Goal: Transaction & Acquisition: Obtain resource

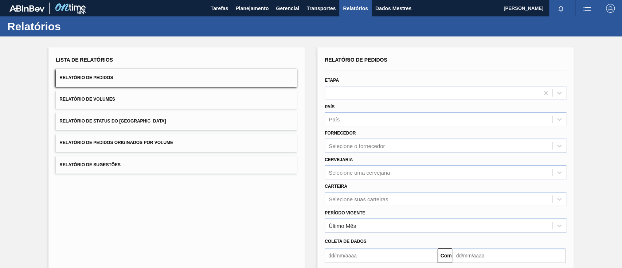
click at [170, 146] on button "Relatório de Pedidos Originados por Volume" at bounding box center [177, 143] width 242 height 18
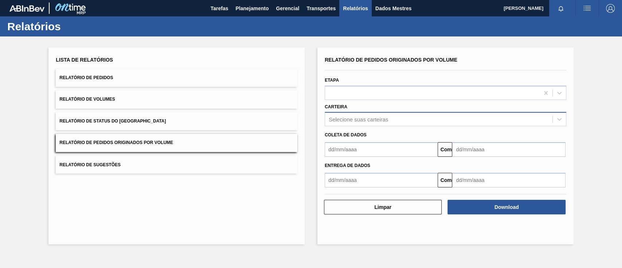
click at [376, 116] on font "Selecione suas carteiras" at bounding box center [358, 119] width 59 height 6
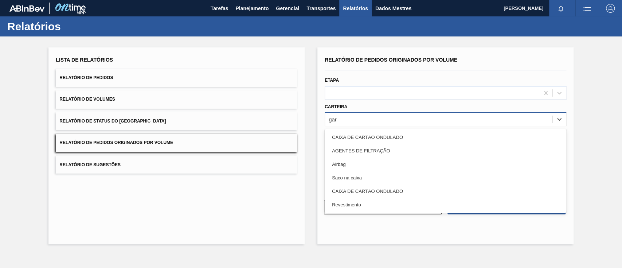
type input "ga"
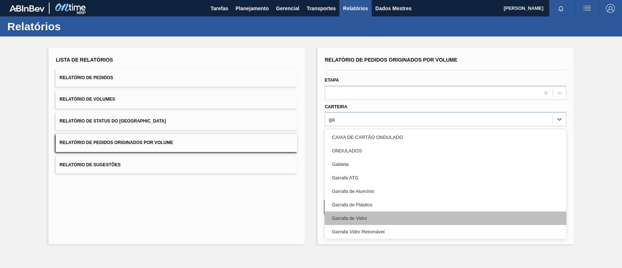
click at [361, 212] on div "Garrafa de Vidro" at bounding box center [446, 217] width 242 height 13
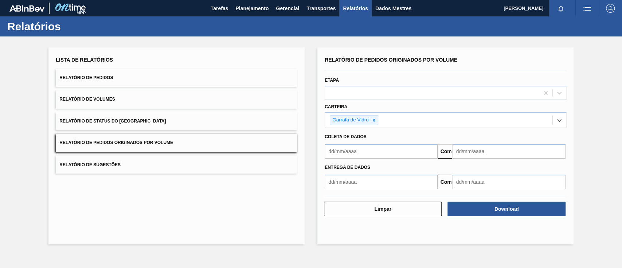
click at [361, 153] on input "text" at bounding box center [381, 151] width 113 height 15
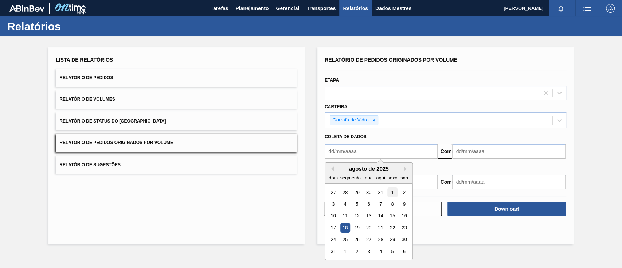
click at [388, 191] on div "1" at bounding box center [392, 192] width 10 height 10
type input "[DATE]"
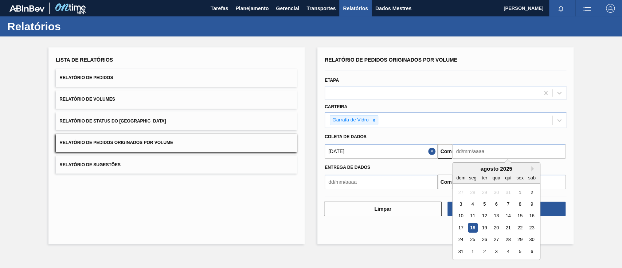
click at [471, 151] on input "text" at bounding box center [508, 151] width 113 height 15
click at [518, 226] on font "22" at bounding box center [520, 227] width 5 height 5
type input "[DATE]"
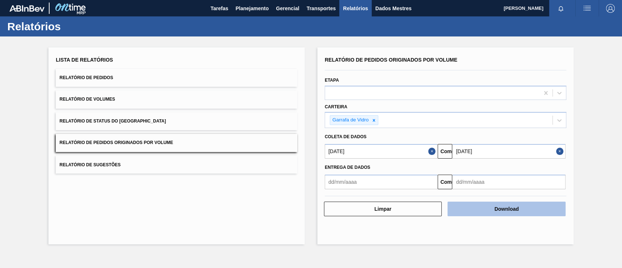
click at [533, 209] on button "Download" at bounding box center [507, 209] width 118 height 15
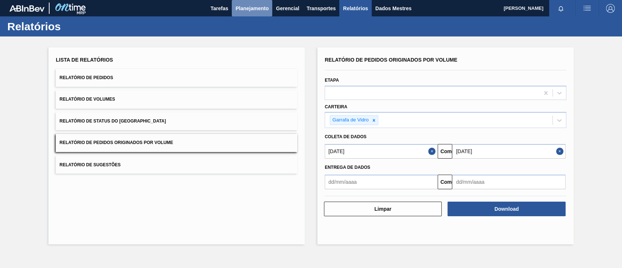
click at [246, 6] on font "Planejamento" at bounding box center [251, 8] width 33 height 6
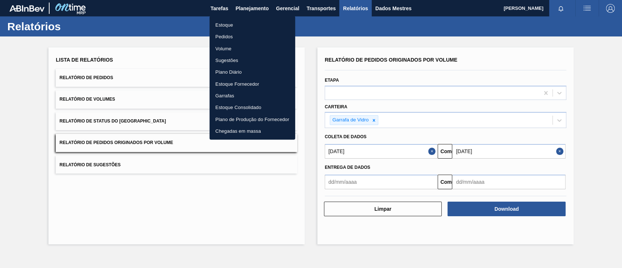
click at [227, 36] on font "Pedidos" at bounding box center [223, 36] width 17 height 5
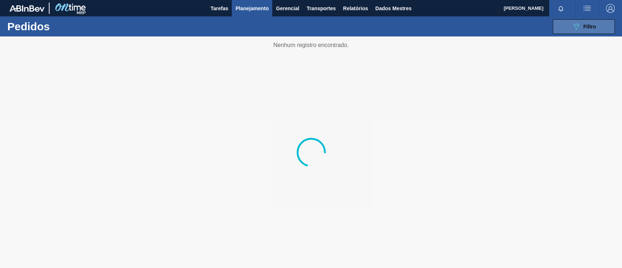
click at [575, 29] on icon at bounding box center [576, 27] width 5 height 6
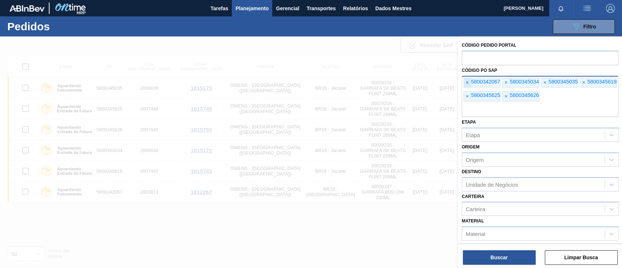
click at [466, 83] on font "×" at bounding box center [467, 82] width 3 height 6
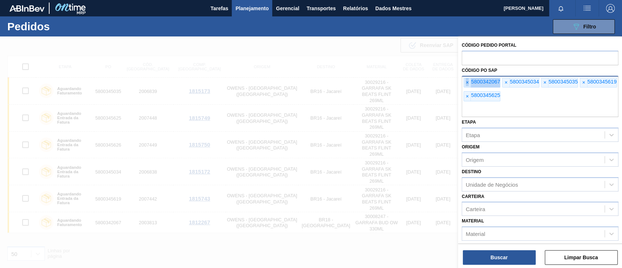
click at [466, 83] on font "×" at bounding box center [467, 82] width 3 height 6
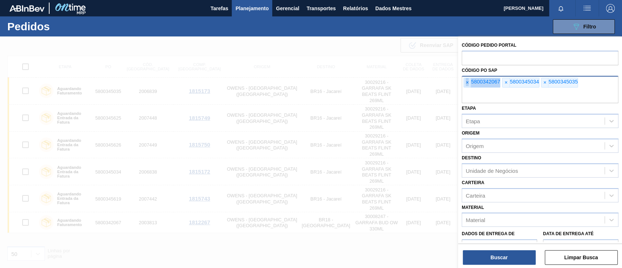
click at [466, 83] on font "×" at bounding box center [467, 82] width 3 height 6
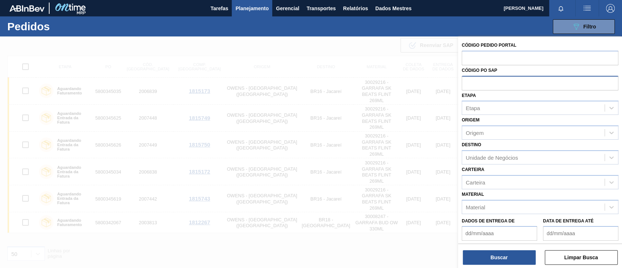
paste input "text"
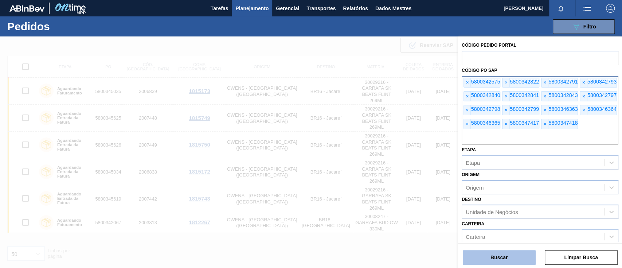
click at [500, 255] on font "Buscar" at bounding box center [499, 257] width 17 height 6
